Goal: Task Accomplishment & Management: Manage account settings

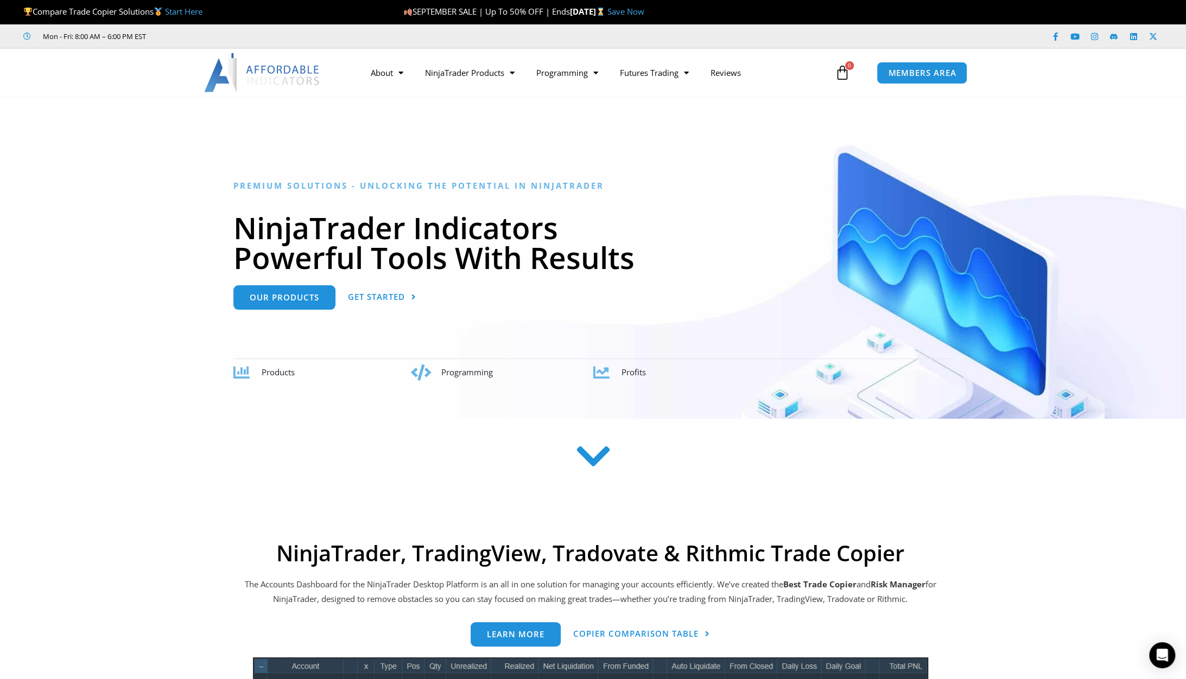
click at [644, 15] on link "Save Now" at bounding box center [625, 11] width 37 height 11
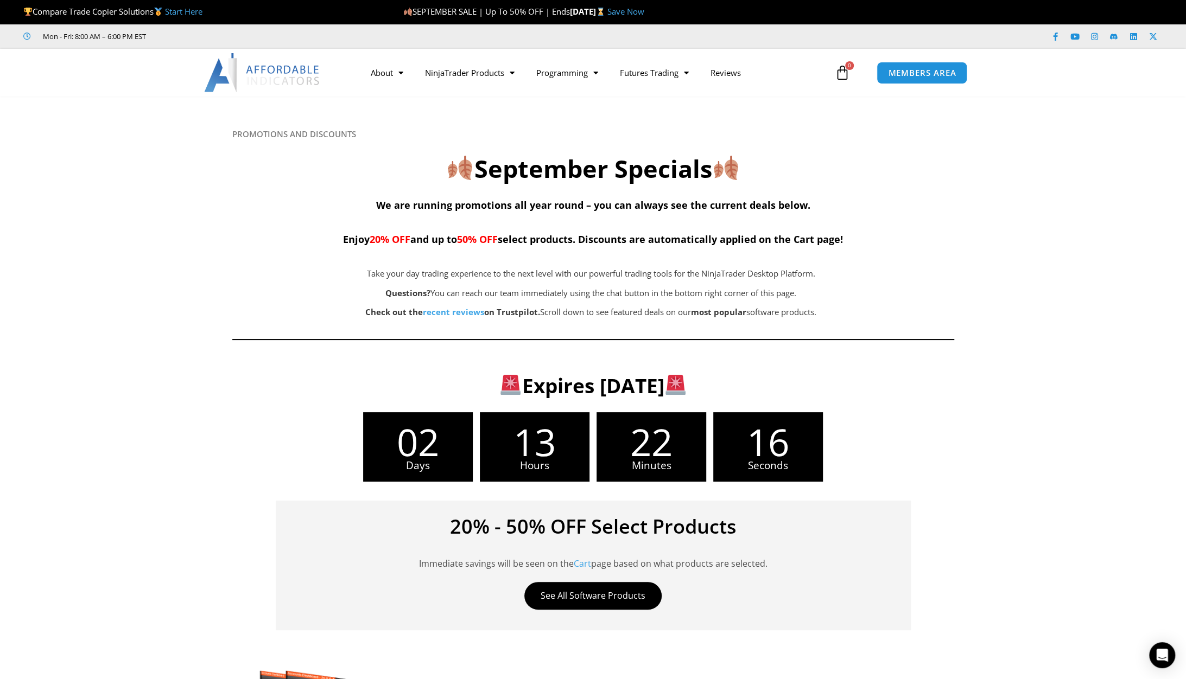
click at [936, 385] on div "Expires Wednesday, September 17 02 Days 13 Hours 22 Minutes 16 Seconds 20% - 50…" at bounding box center [592, 497] width 697 height 277
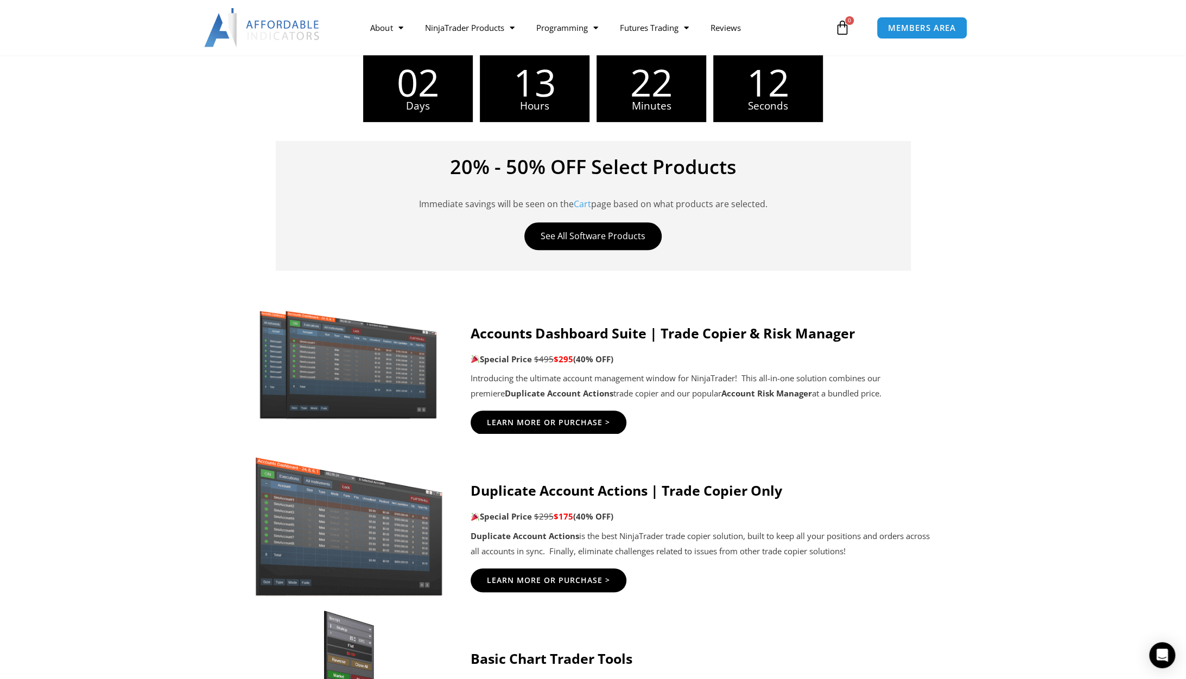
scroll to position [344, 0]
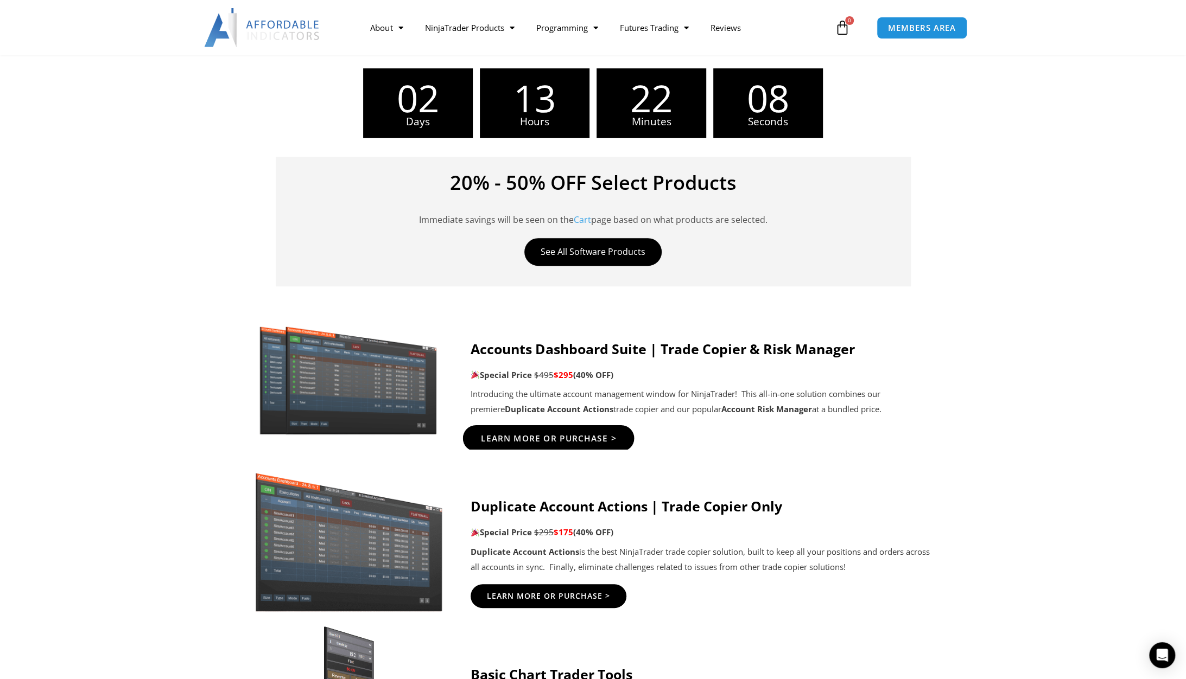
click at [509, 431] on link "Learn More Or Purchase >" at bounding box center [547, 438] width 171 height 26
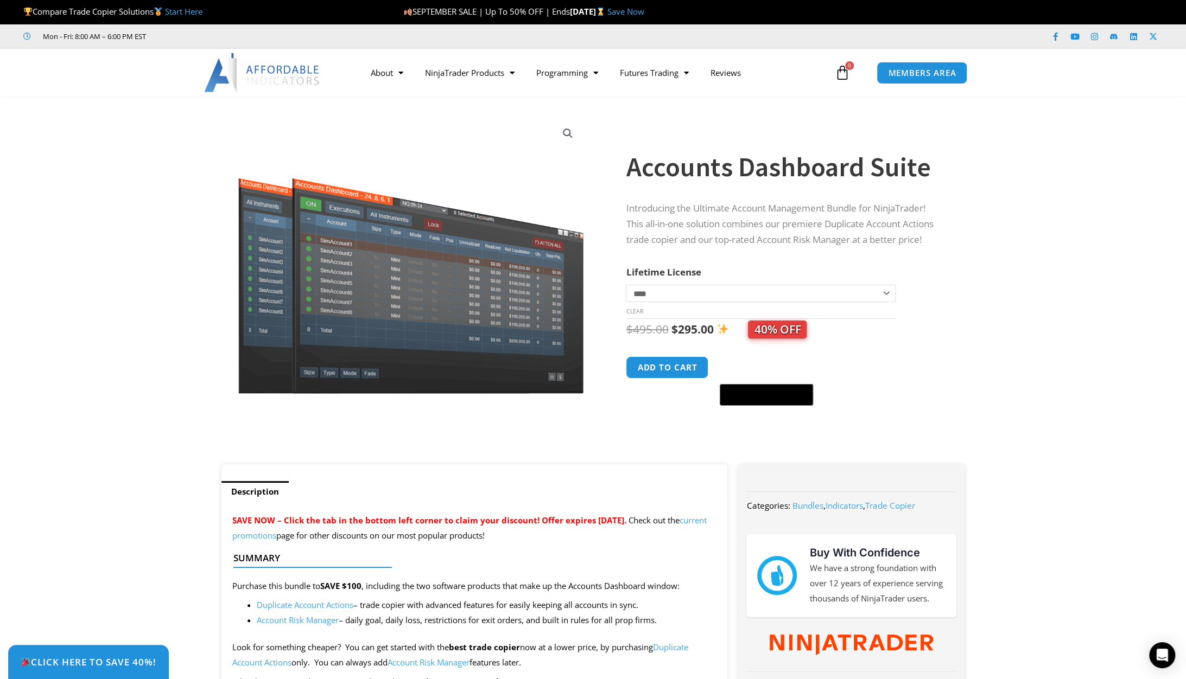
click at [1034, 186] on section "**********" at bounding box center [593, 285] width 1186 height 357
click at [452, 130] on link "Trade Copier" at bounding box center [469, 134] width 111 height 20
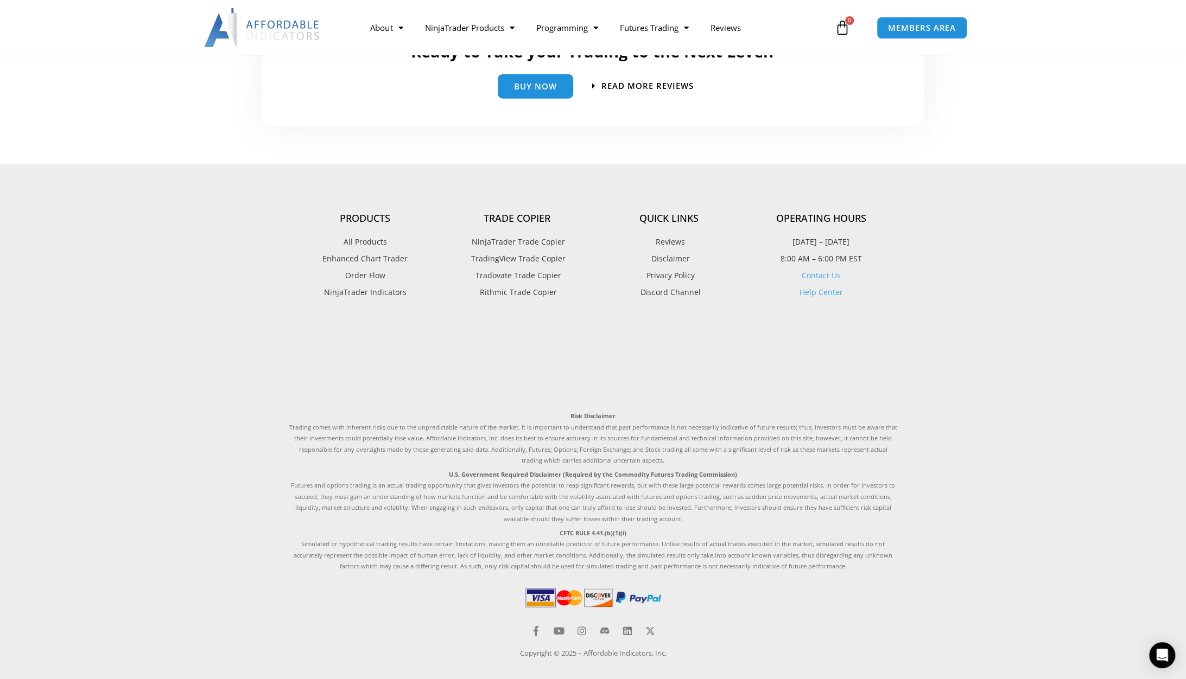
scroll to position [2352, 0]
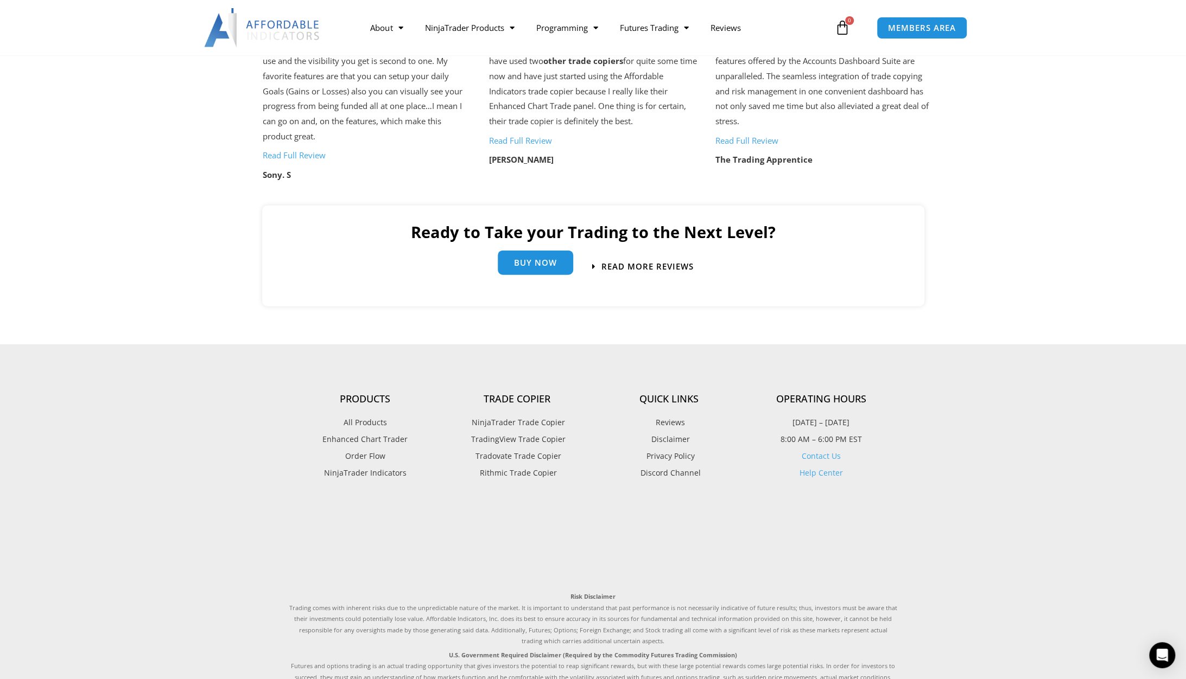
click at [532, 264] on span "Buy Now" at bounding box center [535, 264] width 43 height 8
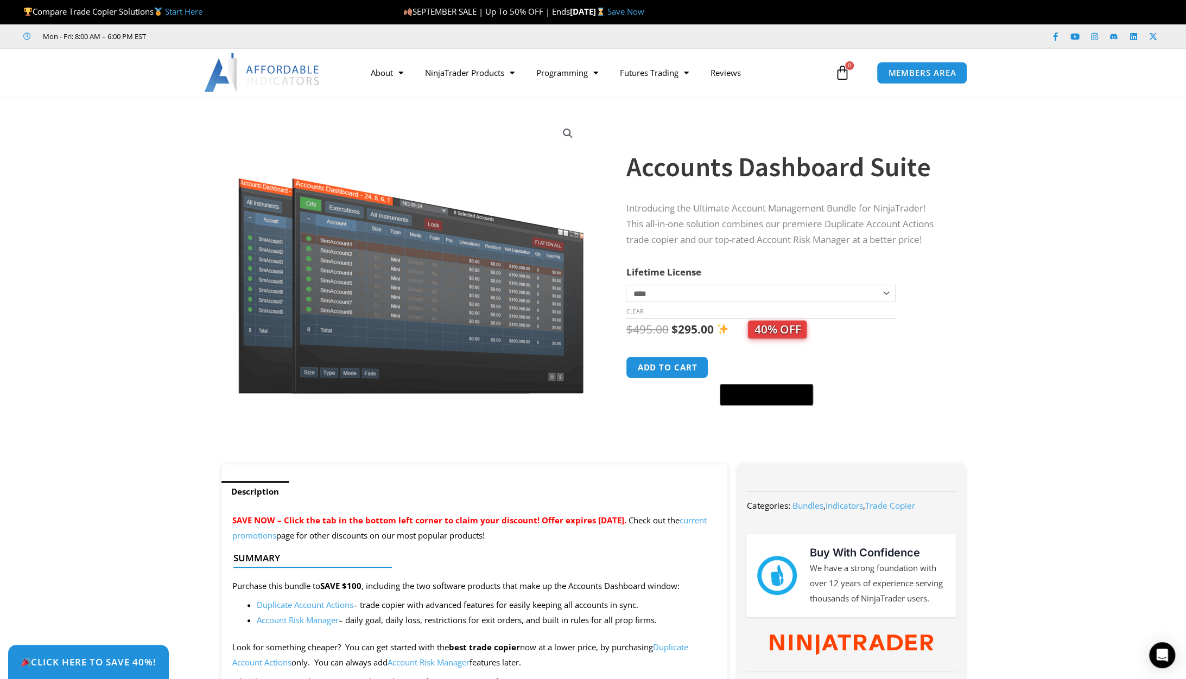
click at [1049, 268] on section "**********" at bounding box center [593, 285] width 1186 height 357
drag, startPoint x: 914, startPoint y: 71, endPoint x: 943, endPoint y: 127, distance: 63.1
click at [914, 71] on span "MEMBERS AREA" at bounding box center [922, 72] width 74 height 9
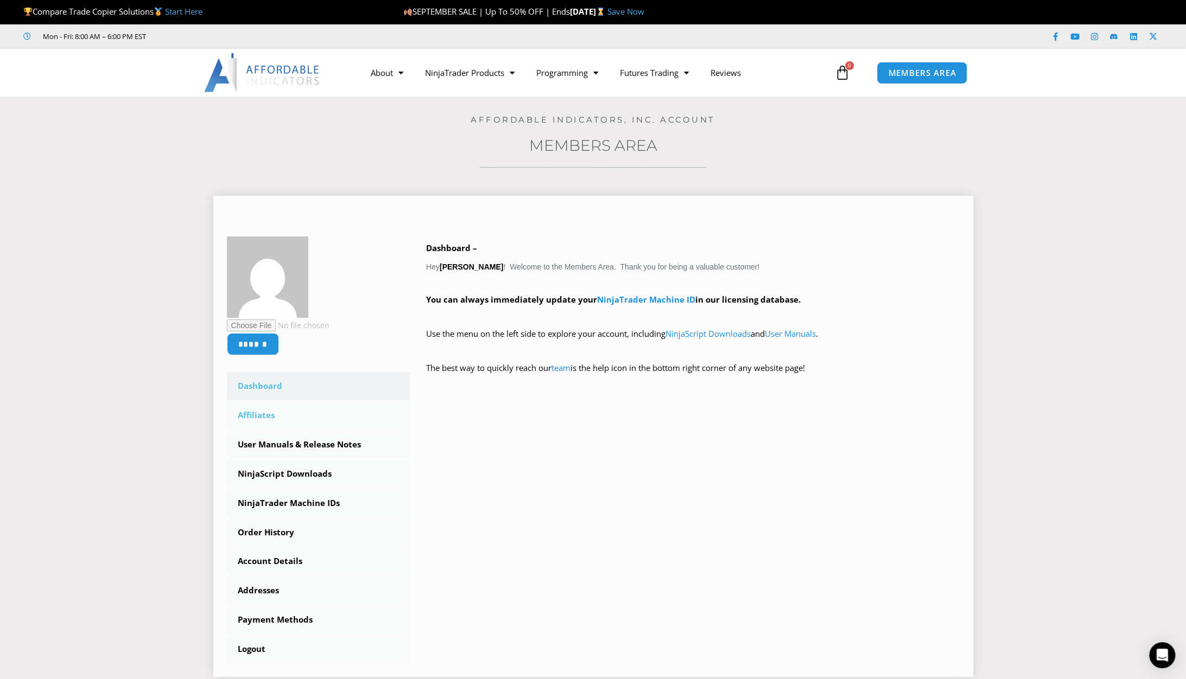
click at [268, 410] on link "Affiliates" at bounding box center [318, 416] width 183 height 28
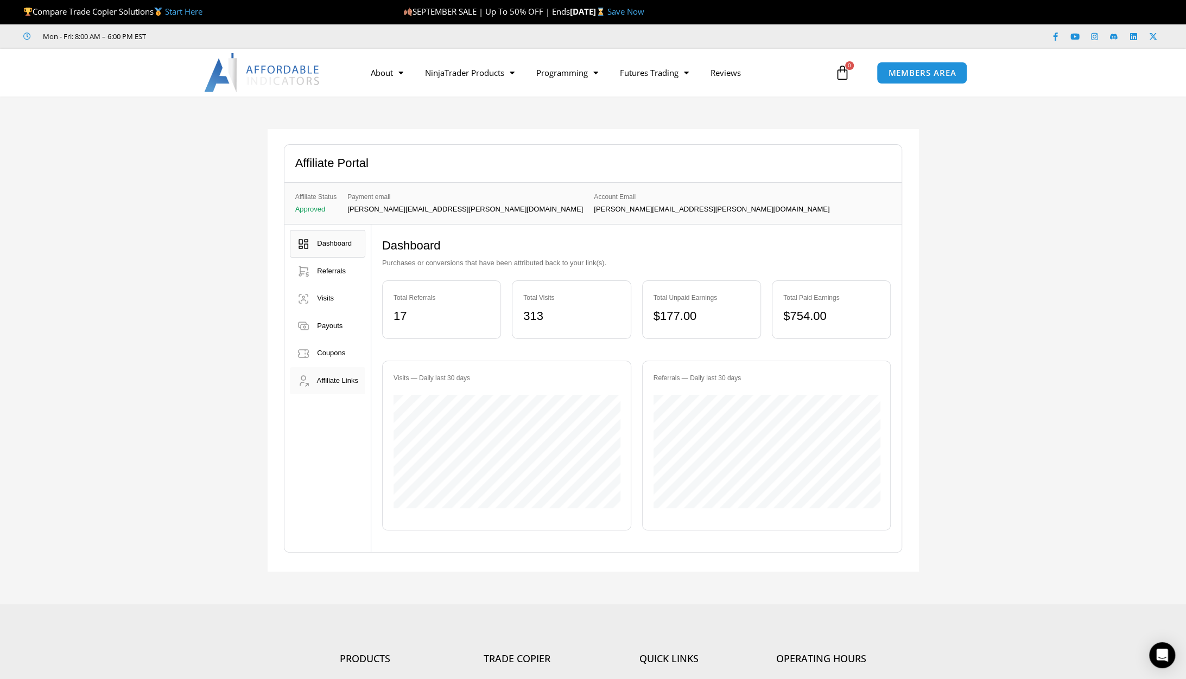
click at [333, 385] on span "Affiliate Links" at bounding box center [336, 381] width 41 height 8
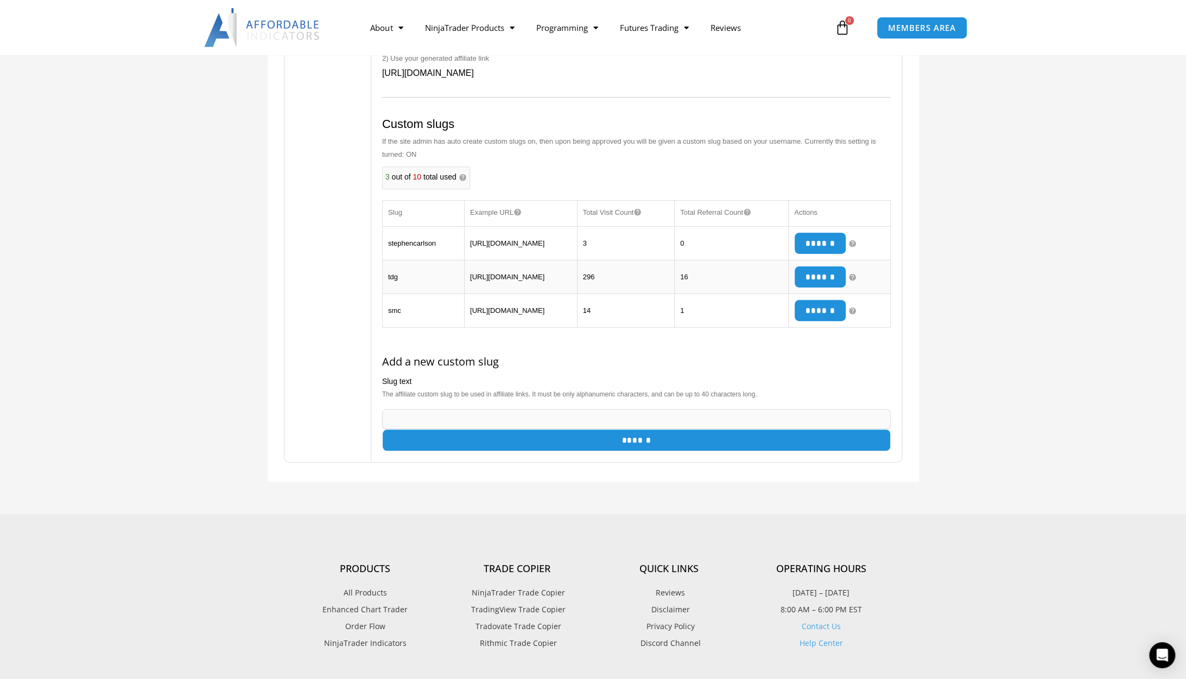
scroll to position [361, 0]
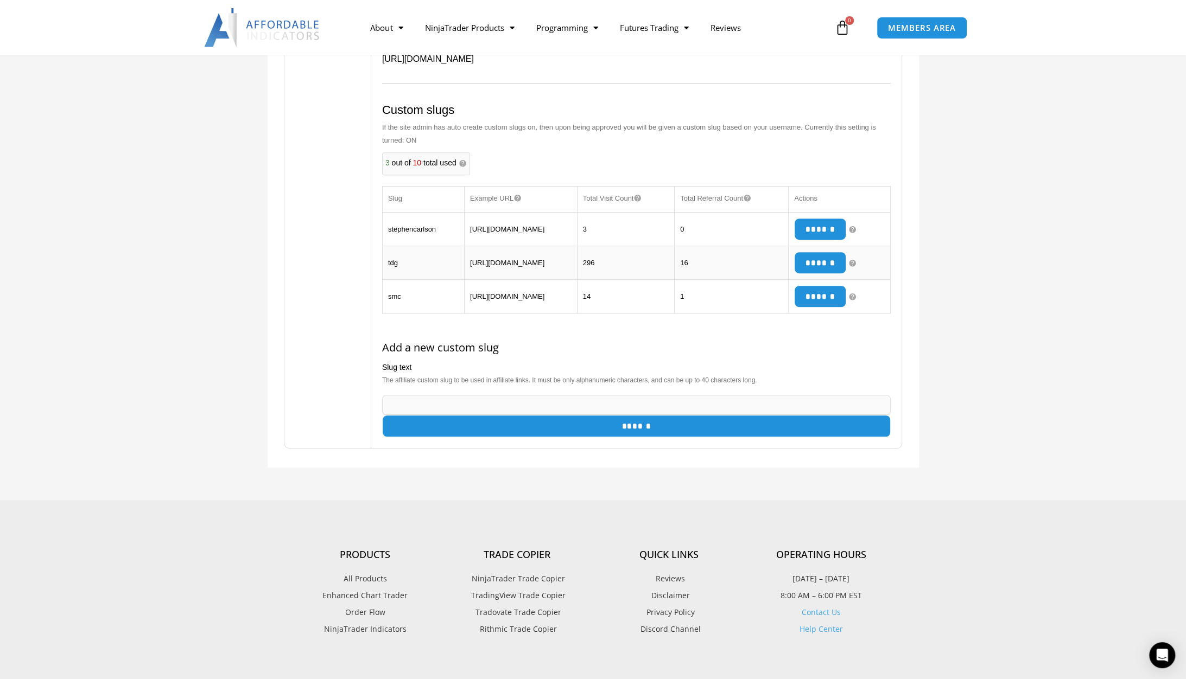
drag, startPoint x: 471, startPoint y: 281, endPoint x: 515, endPoint y: 284, distance: 44.0
click at [515, 280] on td "https://affordableindicators.com/?a=tdg" at bounding box center [520, 263] width 113 height 34
copy td "?a=tdg"
click at [1075, 332] on div "Affiliate Portal Affiliate Status Approved Payment email stephen.m.carlson@xiin…" at bounding box center [593, 117] width 1186 height 765
drag, startPoint x: 290, startPoint y: 201, endPoint x: 299, endPoint y: 205, distance: 10.0
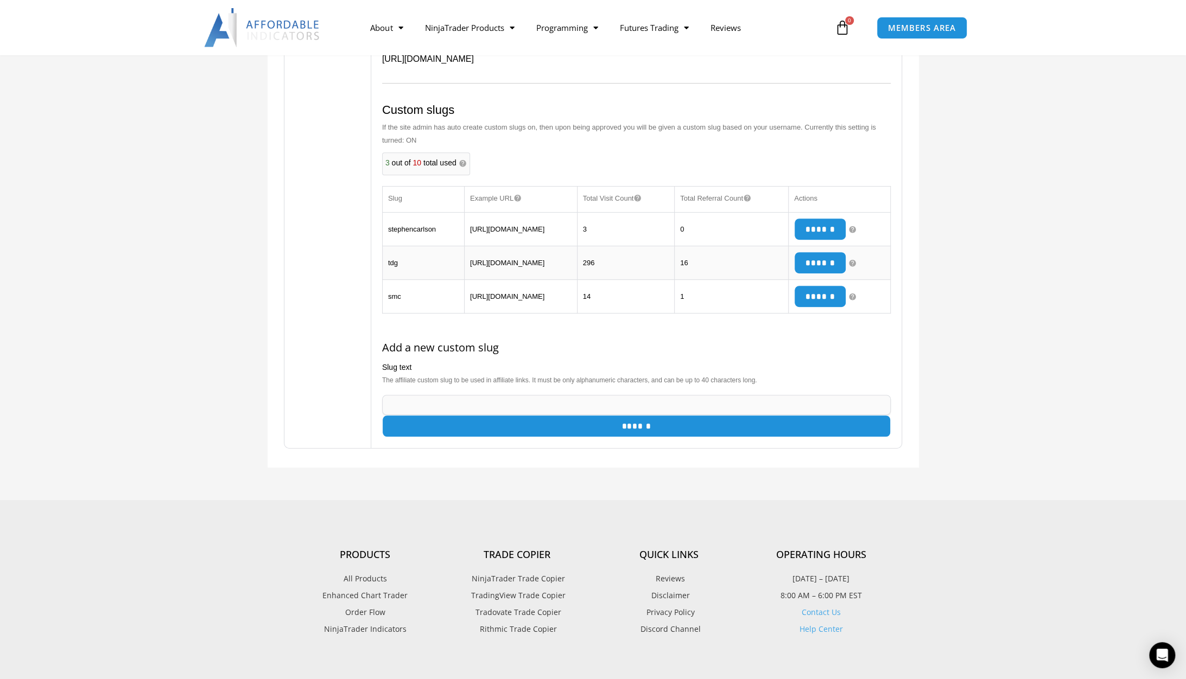
click at [291, 200] on div "Dashboard Referrals Visits Payouts Coupons" at bounding box center [327, 155] width 87 height 585
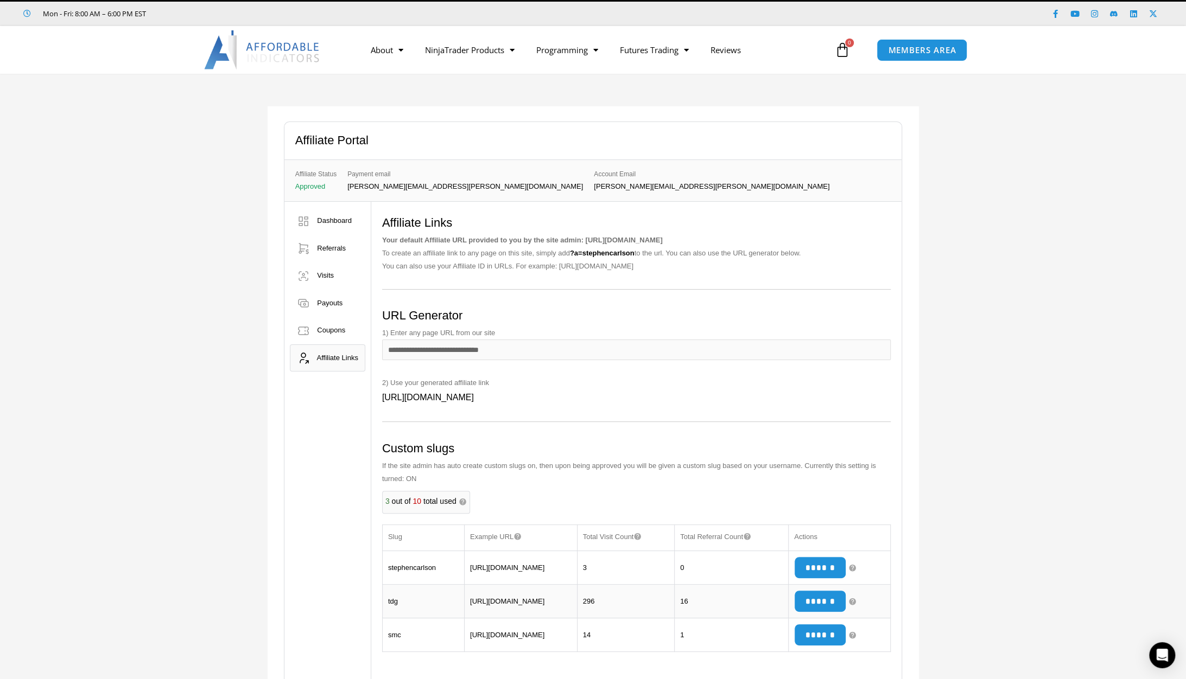
scroll to position [0, 0]
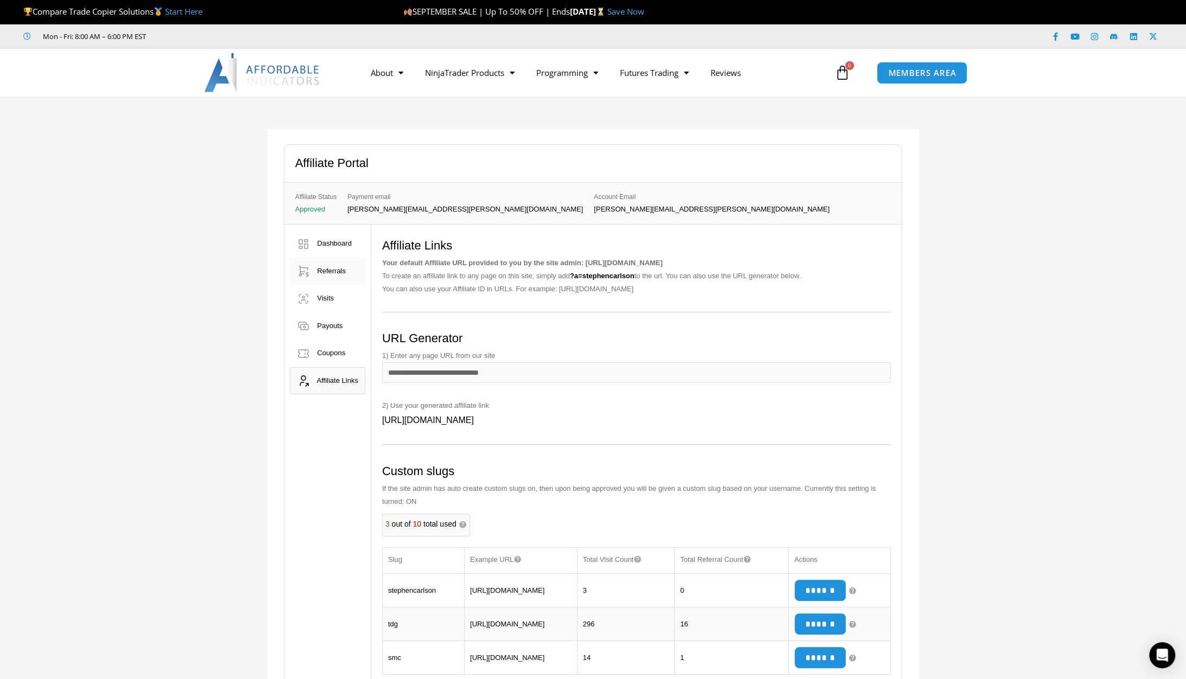
click at [334, 271] on span "Referrals" at bounding box center [331, 271] width 29 height 8
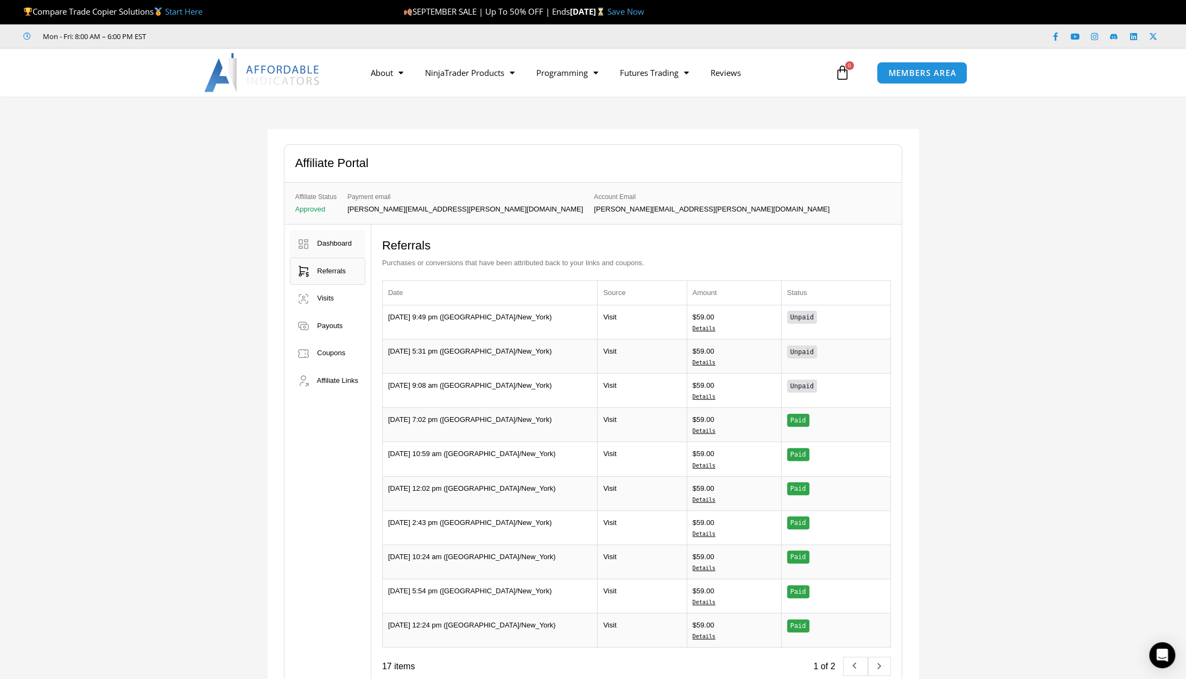
click at [334, 245] on span "Dashboard" at bounding box center [334, 243] width 35 height 8
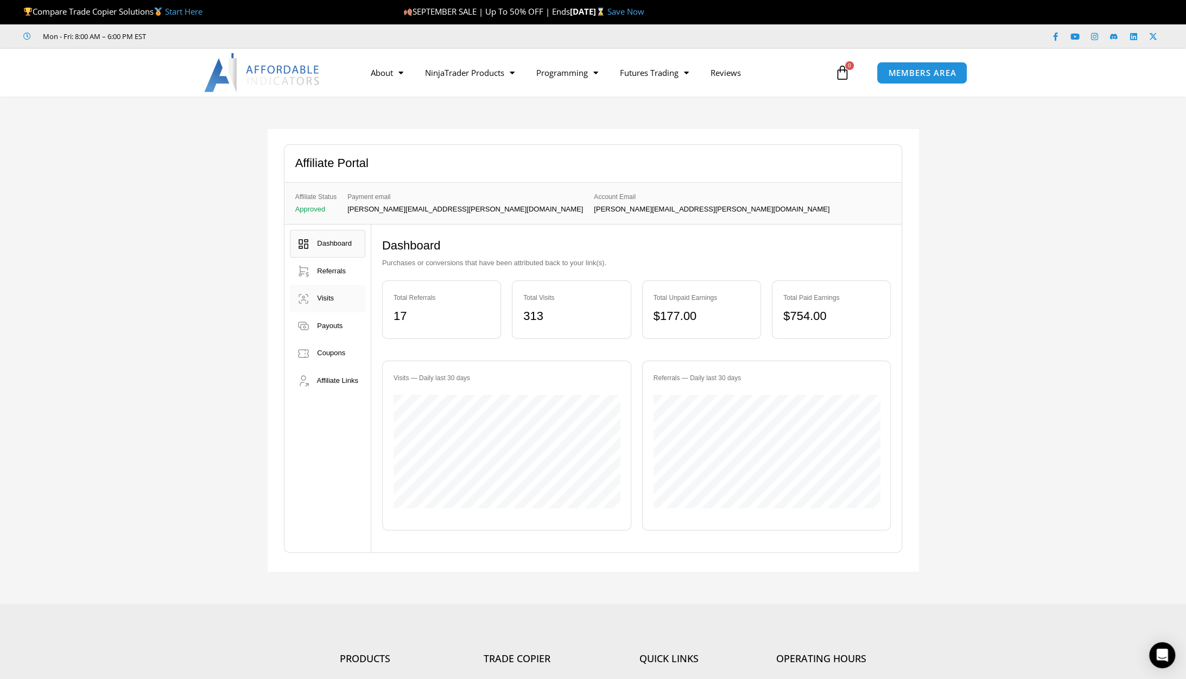
click at [328, 300] on span "Visits" at bounding box center [325, 298] width 17 height 8
click at [339, 300] on link "Visits" at bounding box center [327, 299] width 75 height 28
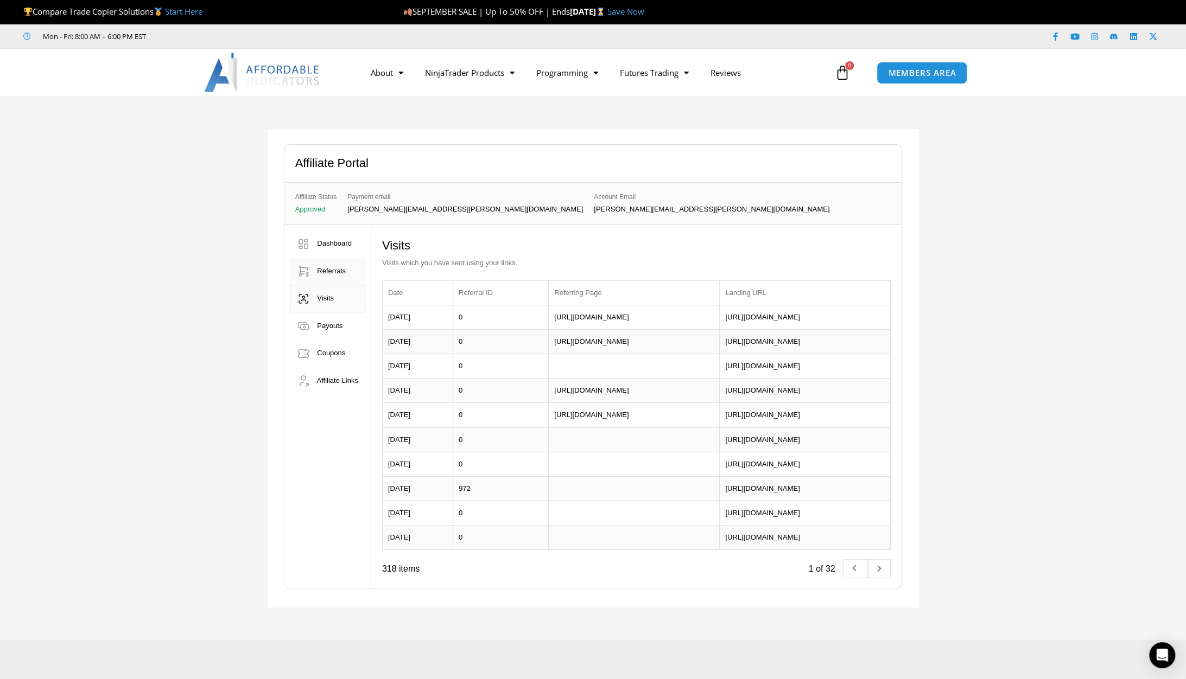
click at [340, 271] on span "Referrals" at bounding box center [331, 271] width 29 height 8
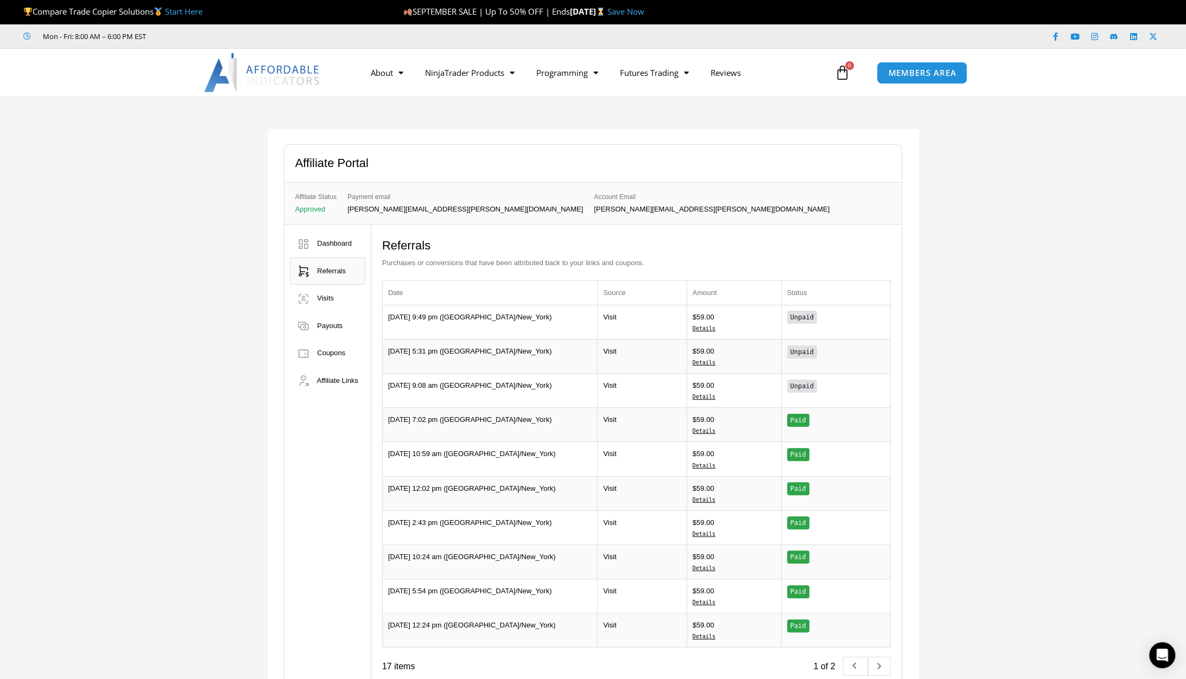
click at [172, 312] on div "Affiliate Portal Affiliate Status Approved Payment email stephen.m.carlson@xiin…" at bounding box center [593, 417] width 1186 height 641
drag, startPoint x: 161, startPoint y: 296, endPoint x: 141, endPoint y: 266, distance: 36.4
click at [161, 296] on div "Affiliate Portal Affiliate Status Approved Payment email stephen.m.carlson@xiin…" at bounding box center [593, 417] width 1186 height 641
click at [126, 259] on div "Affiliate Portal Affiliate Status Approved Payment email stephen.m.carlson@xiin…" at bounding box center [593, 417] width 1186 height 641
